Goal: Find specific page/section: Find specific page/section

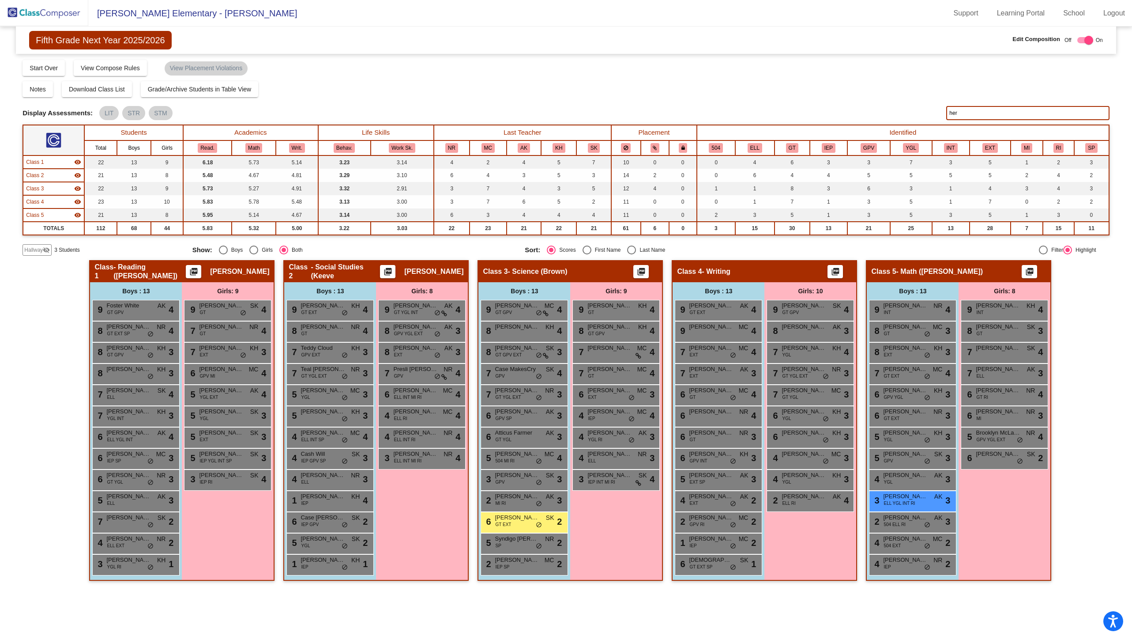
drag, startPoint x: 1014, startPoint y: 112, endPoint x: 893, endPoint y: 106, distance: 121.5
click at [891, 109] on div "Display Scores for Years: [DATE] - [DATE] [DATE] - [DATE] Display Assessments: …" at bounding box center [566, 113] width 1087 height 14
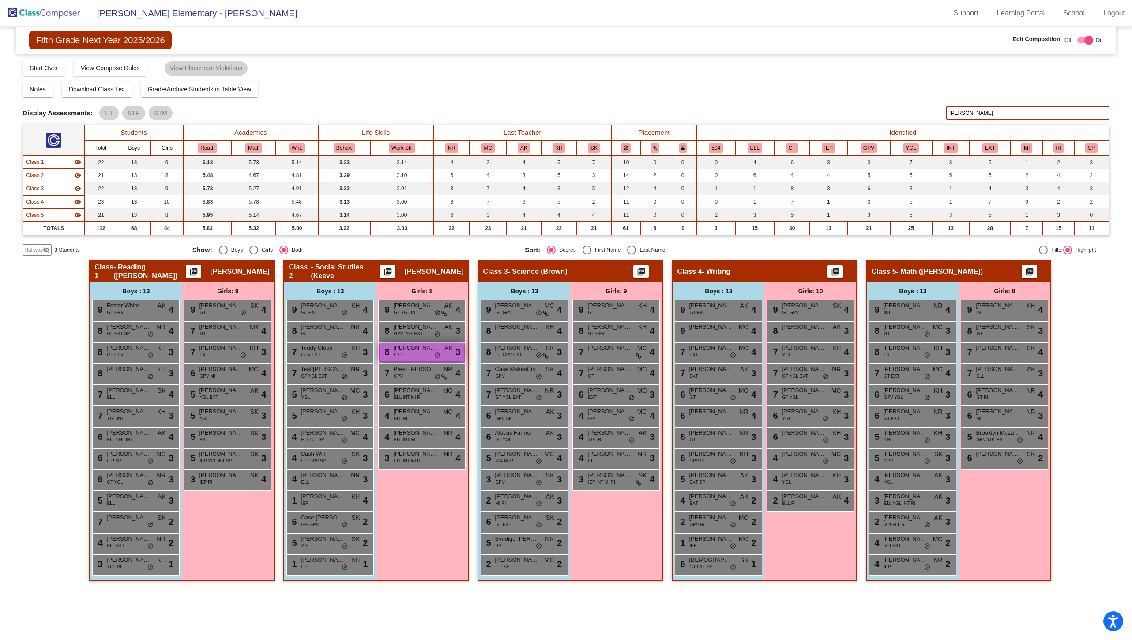
type input "[PERSON_NAME]"
click at [414, 353] on div "8 [PERSON_NAME] EXT AK lock do_not_disturb_alt 3" at bounding box center [422, 352] width 84 height 18
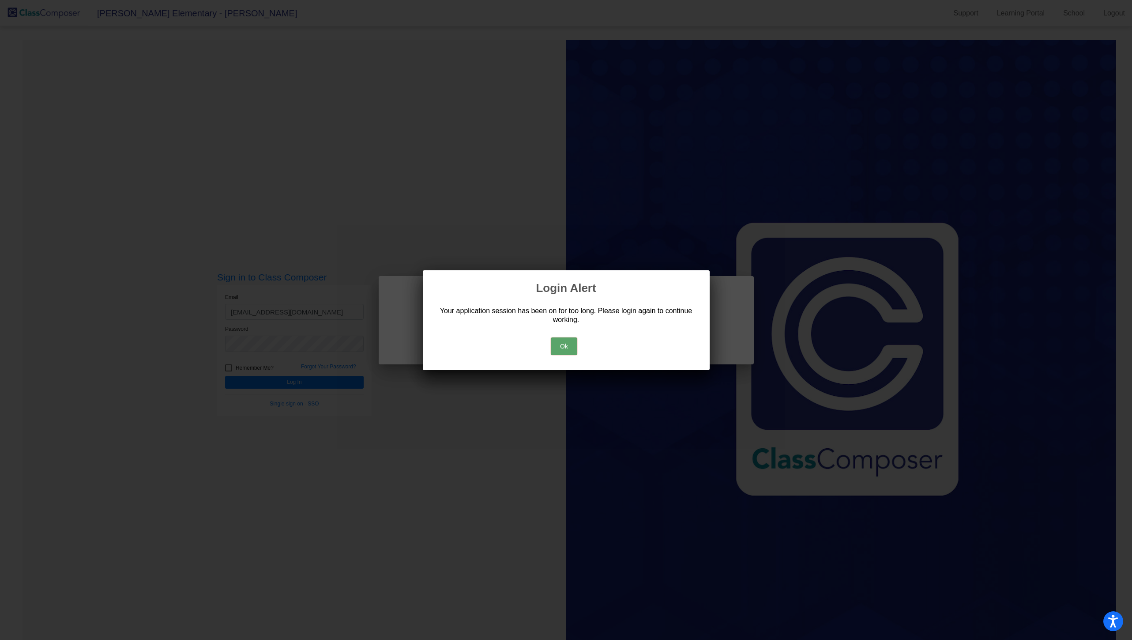
click at [571, 346] on button "Ok" at bounding box center [564, 346] width 26 height 18
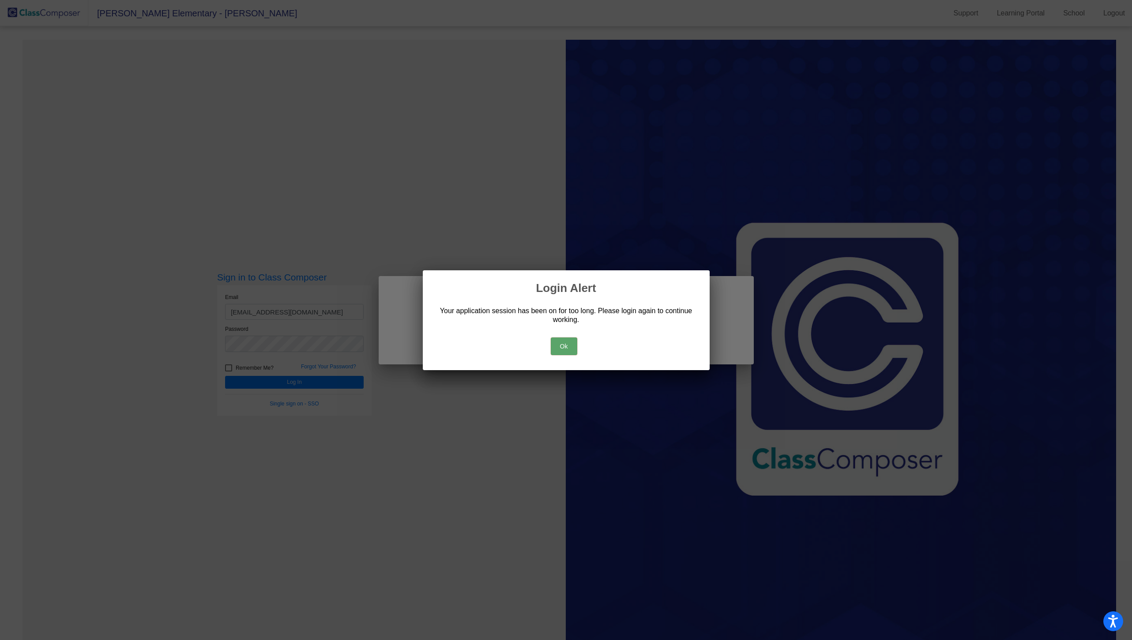
click at [562, 345] on button "Ok" at bounding box center [564, 346] width 26 height 18
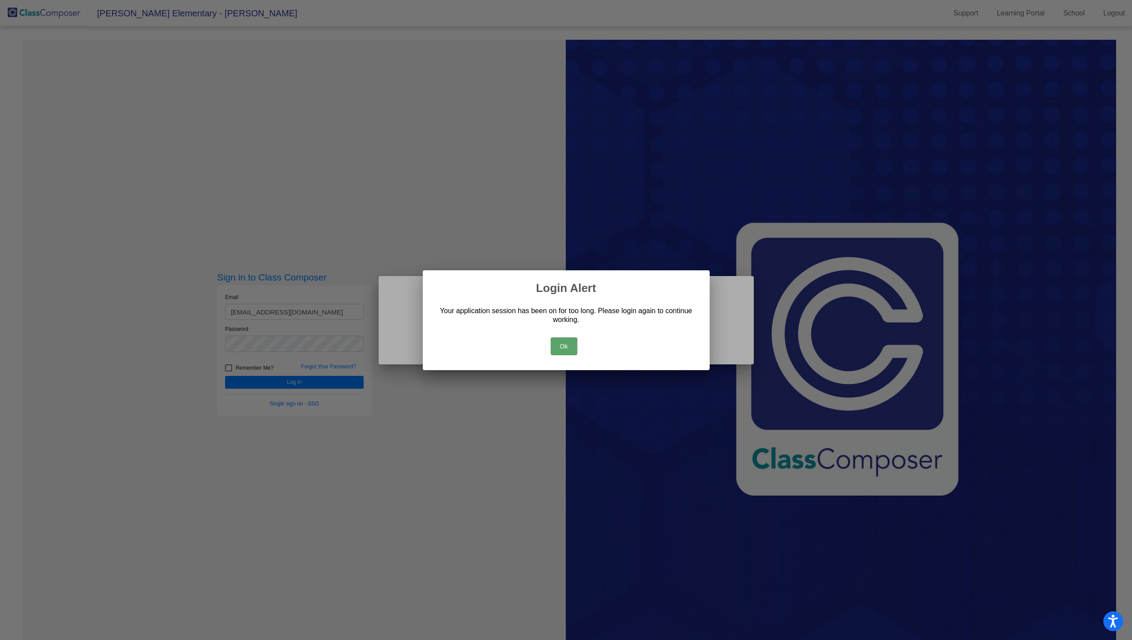
click at [565, 339] on button "Ok" at bounding box center [564, 346] width 26 height 18
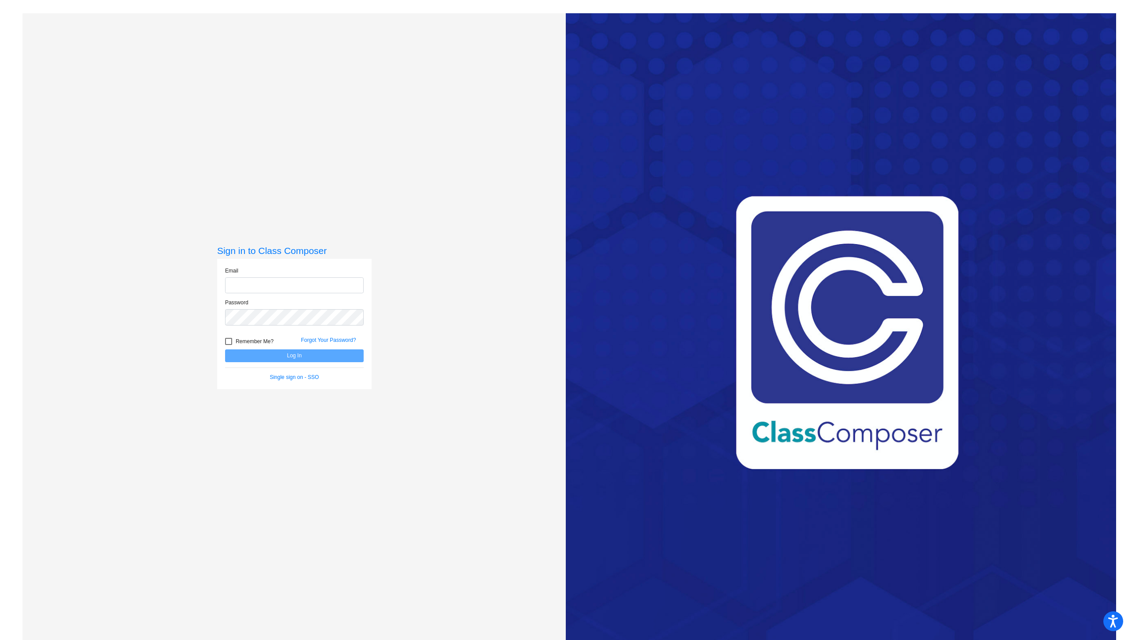
type input "[EMAIL_ADDRESS][DOMAIN_NAME]"
click at [320, 355] on button "Log In" at bounding box center [294, 355] width 139 height 13
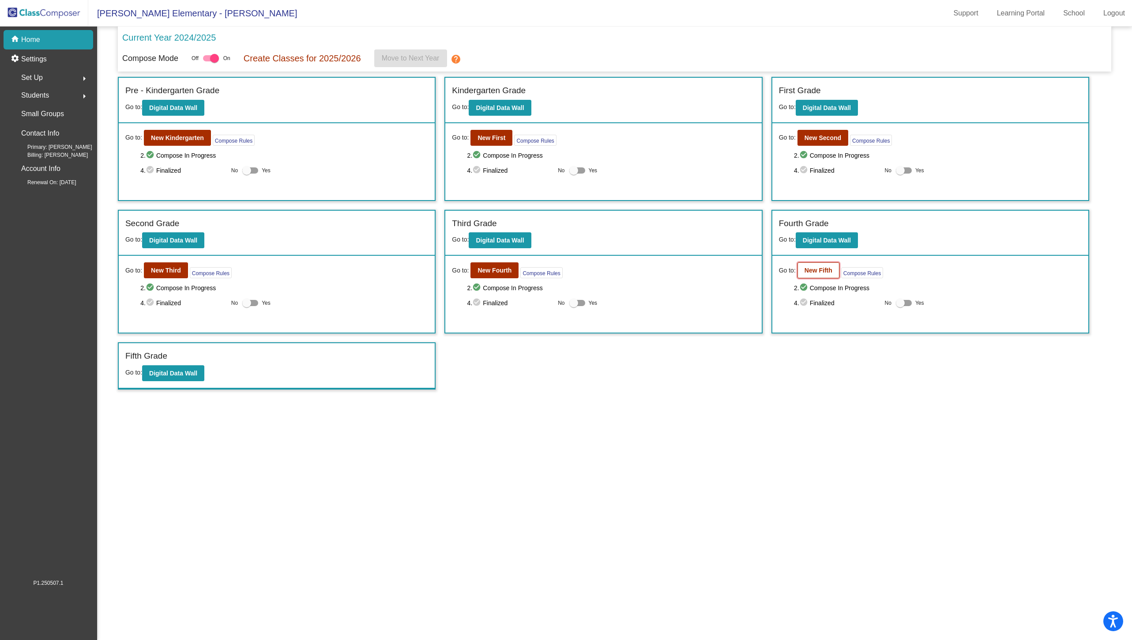
click at [829, 267] on b "New Fifth" at bounding box center [819, 270] width 28 height 7
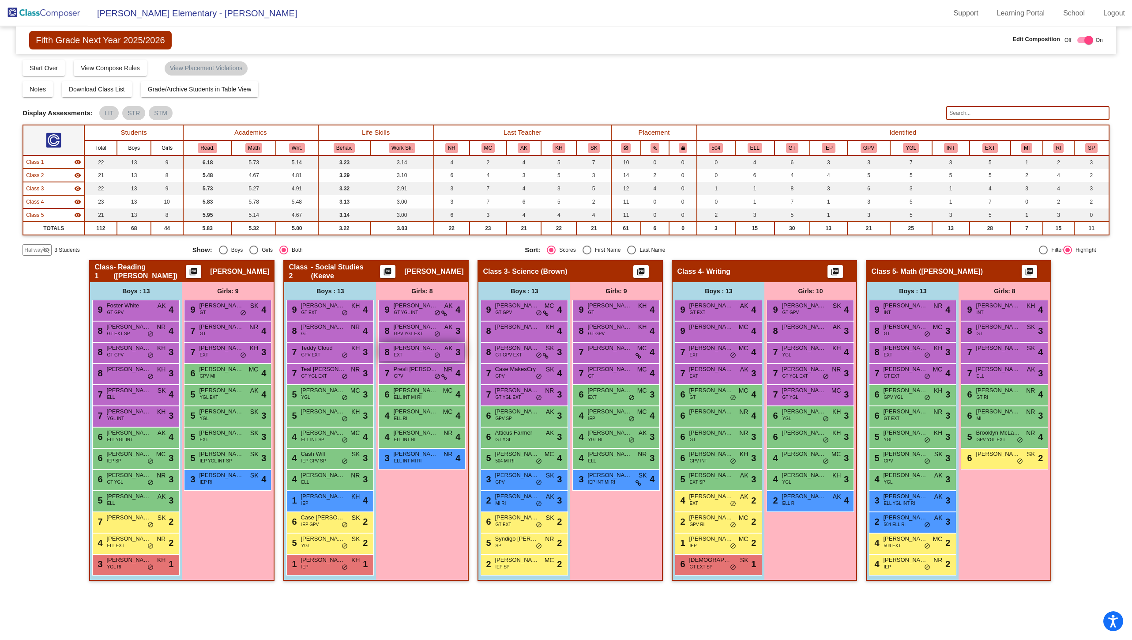
click at [419, 353] on div "8 [PERSON_NAME] EXT AK lock do_not_disturb_alt 3" at bounding box center [422, 352] width 84 height 18
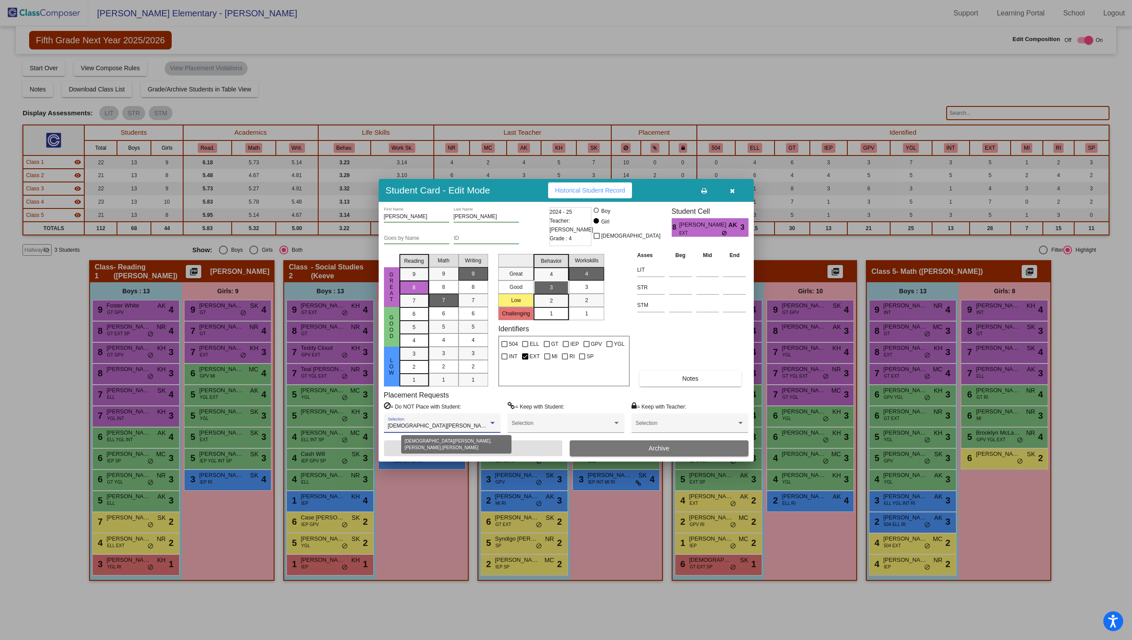
click at [469, 423] on span "Jude Hisle, Ruby Geissler, Taylor Jones" at bounding box center [486, 426] width 196 height 6
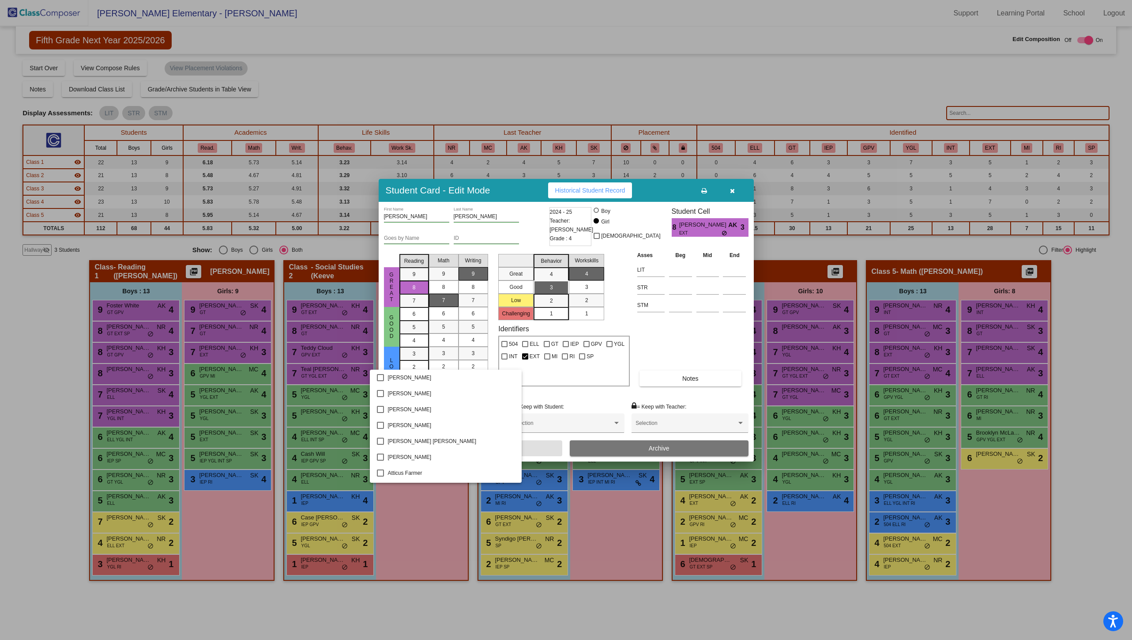
click at [513, 227] on div at bounding box center [566, 320] width 1132 height 640
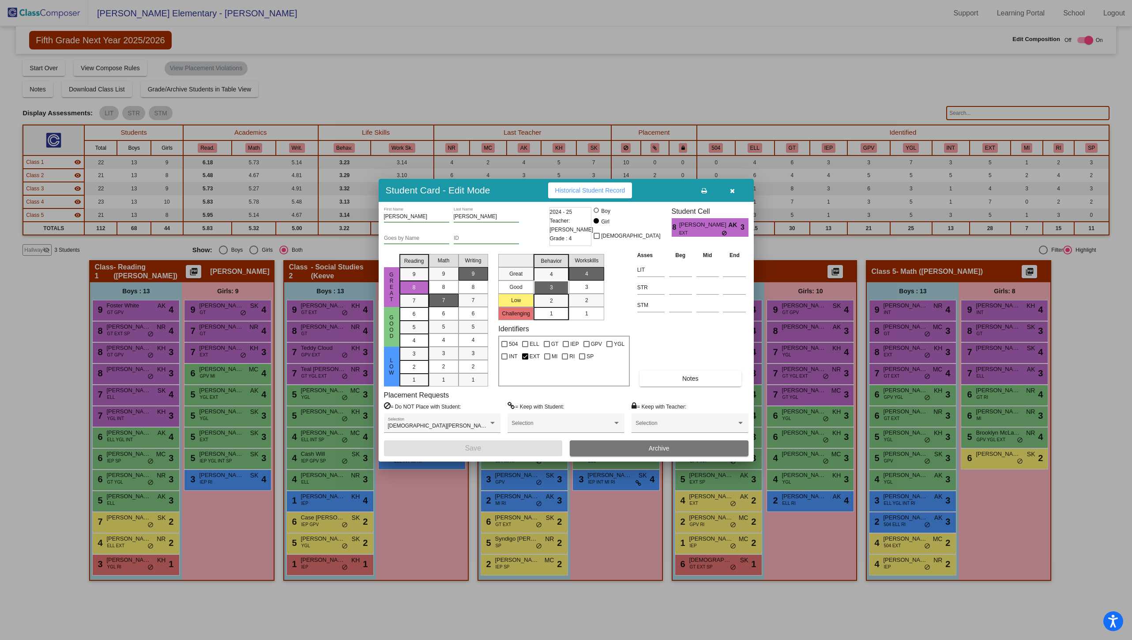
click at [604, 191] on span "Historical Student Record" at bounding box center [590, 190] width 70 height 7
click at [732, 190] on icon "button" at bounding box center [732, 191] width 5 height 6
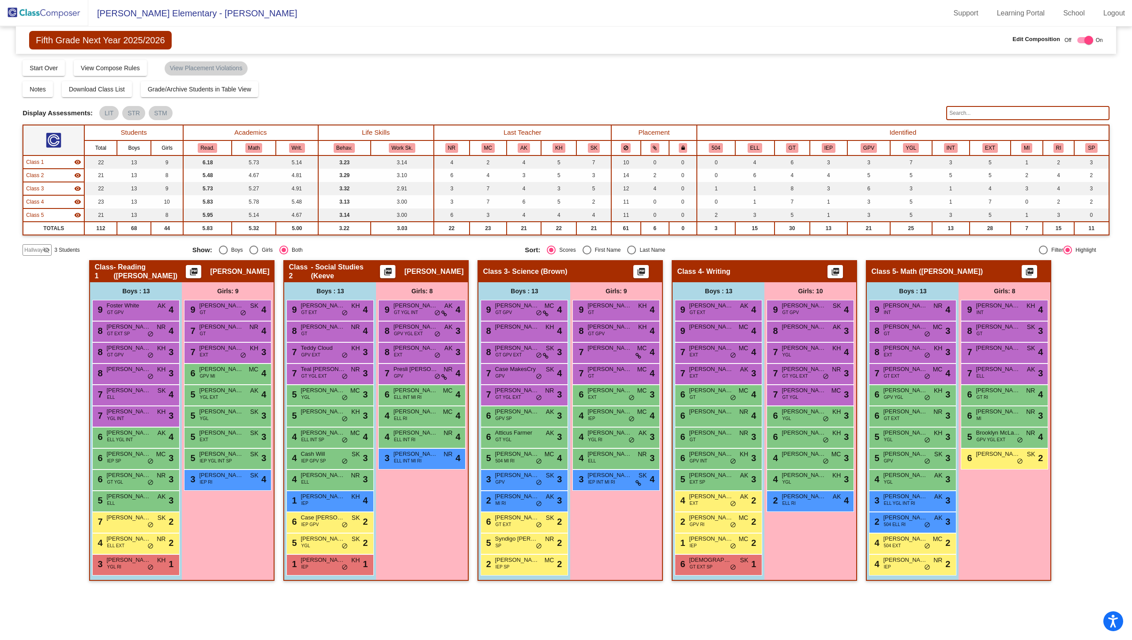
click at [1004, 112] on input "text" at bounding box center [1028, 113] width 163 height 14
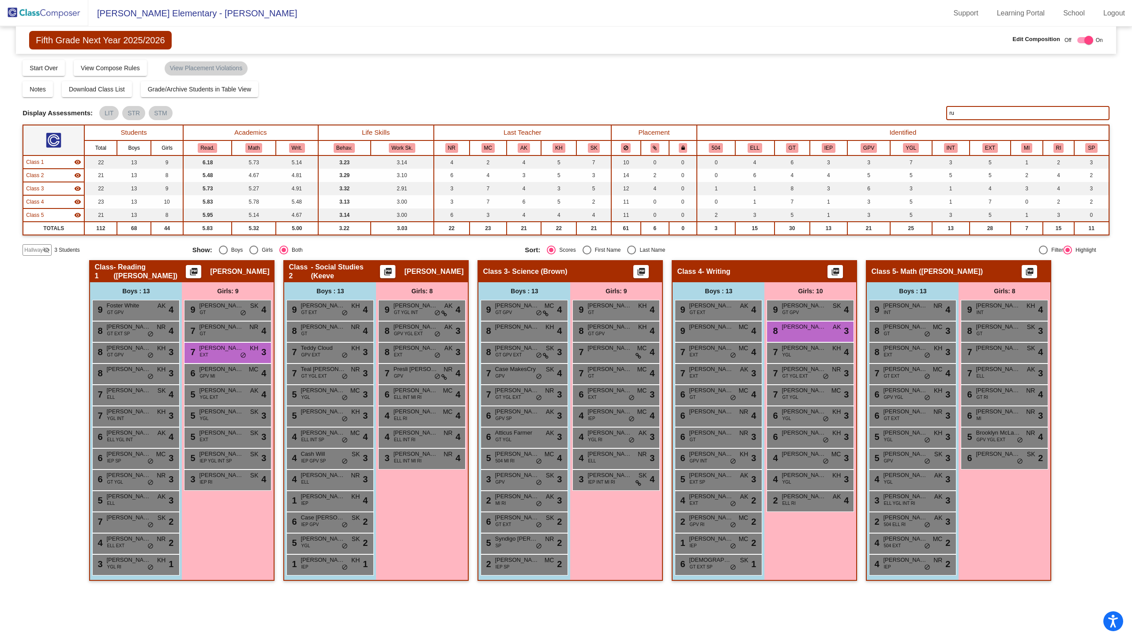
type input "r"
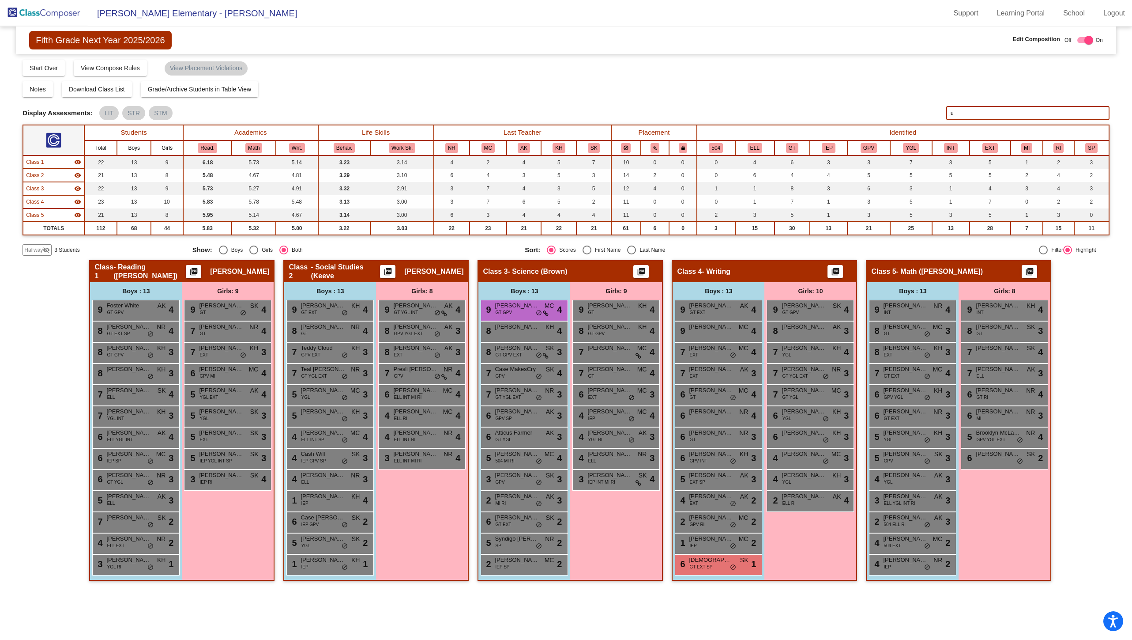
type input "j"
type input "t"
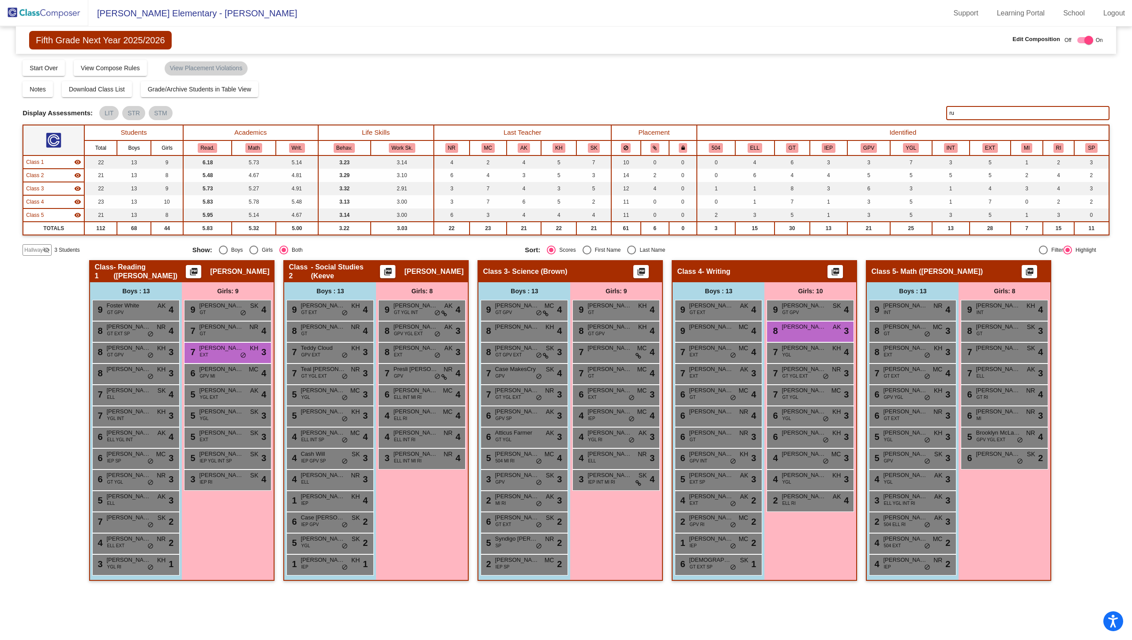
type input "r"
